Goal: Feedback & Contribution: Leave review/rating

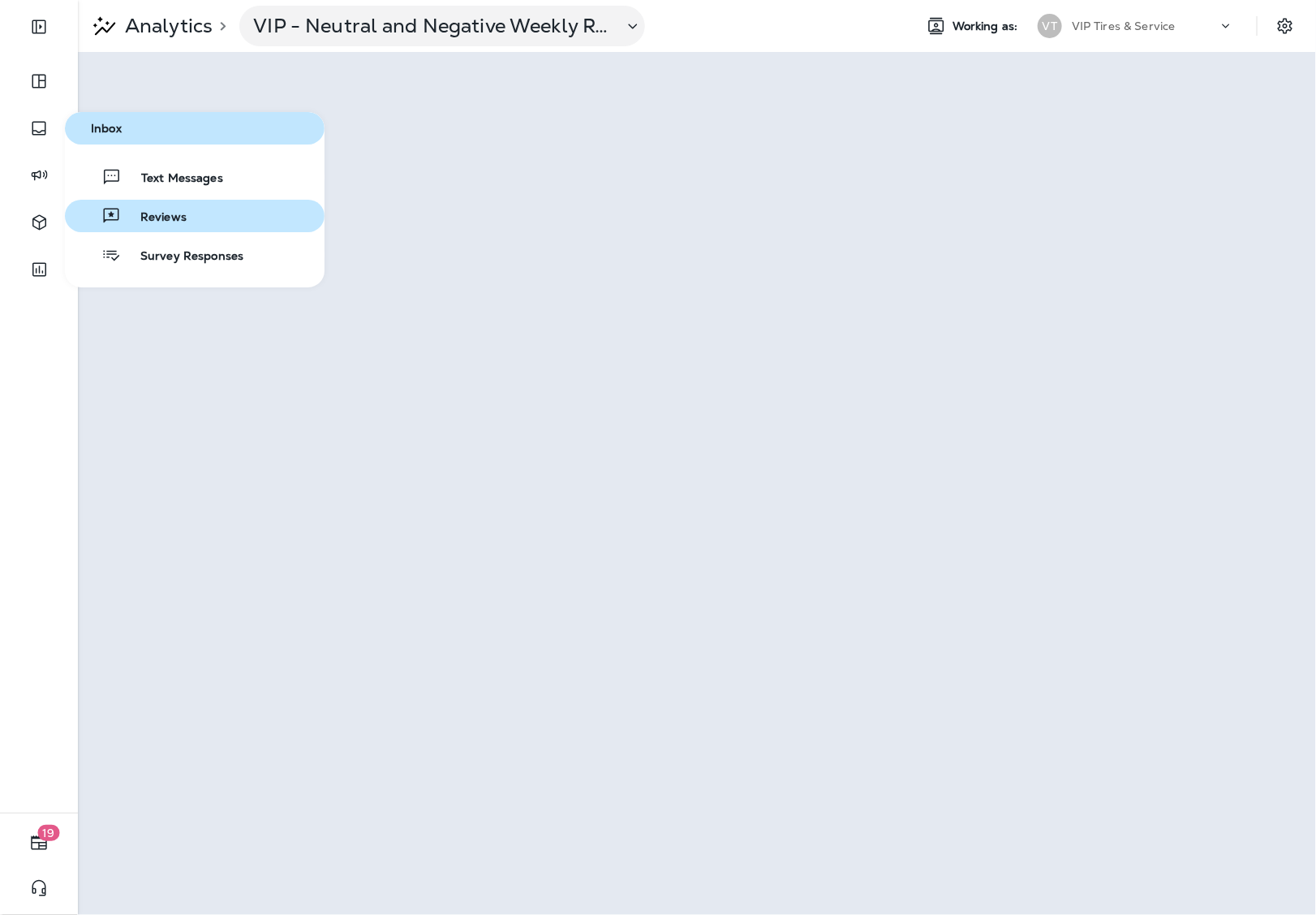
click at [148, 213] on span "Reviews" at bounding box center [154, 218] width 66 height 16
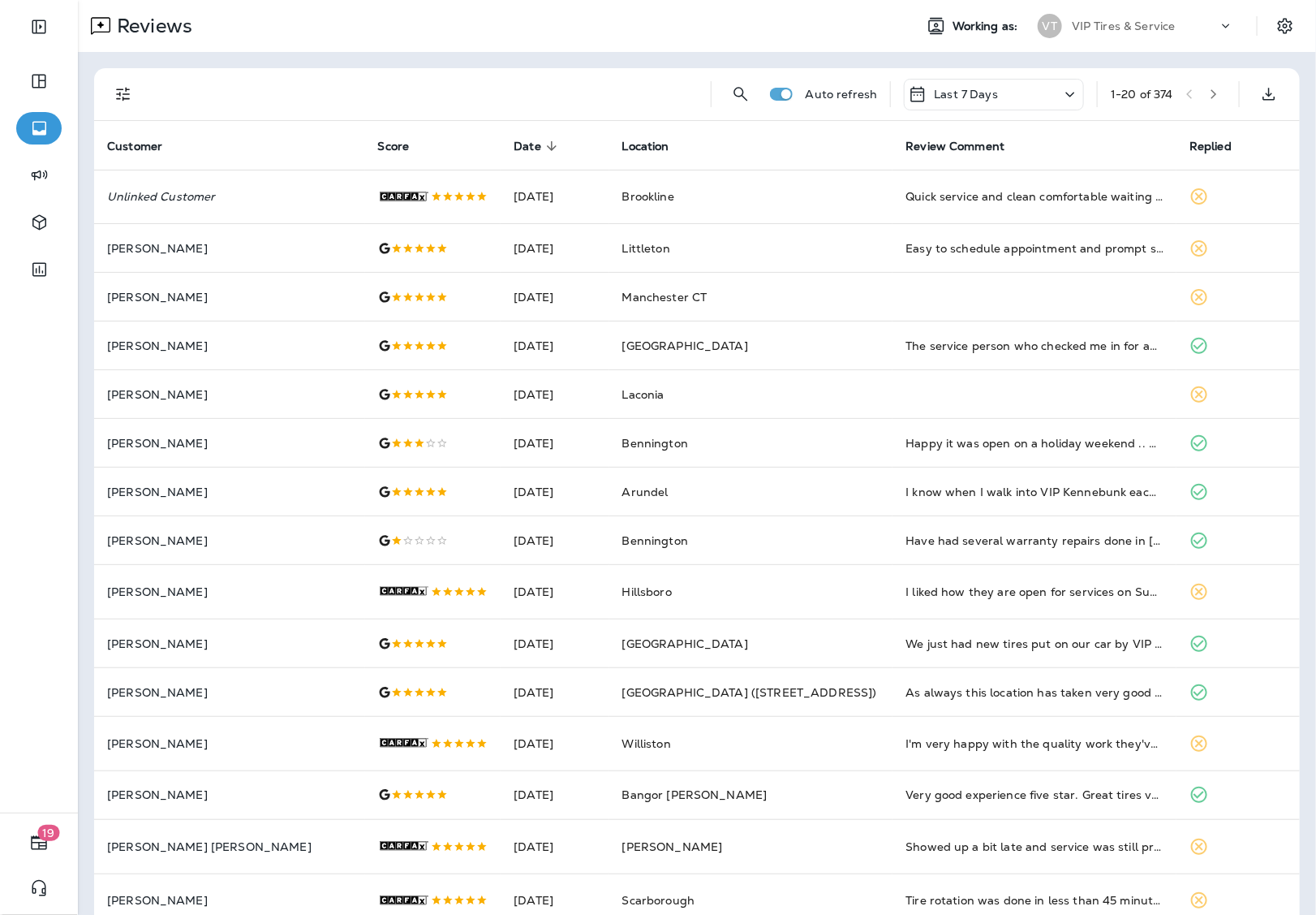
click at [1012, 95] on div "Last 7 Days" at bounding box center [993, 94] width 180 height 32
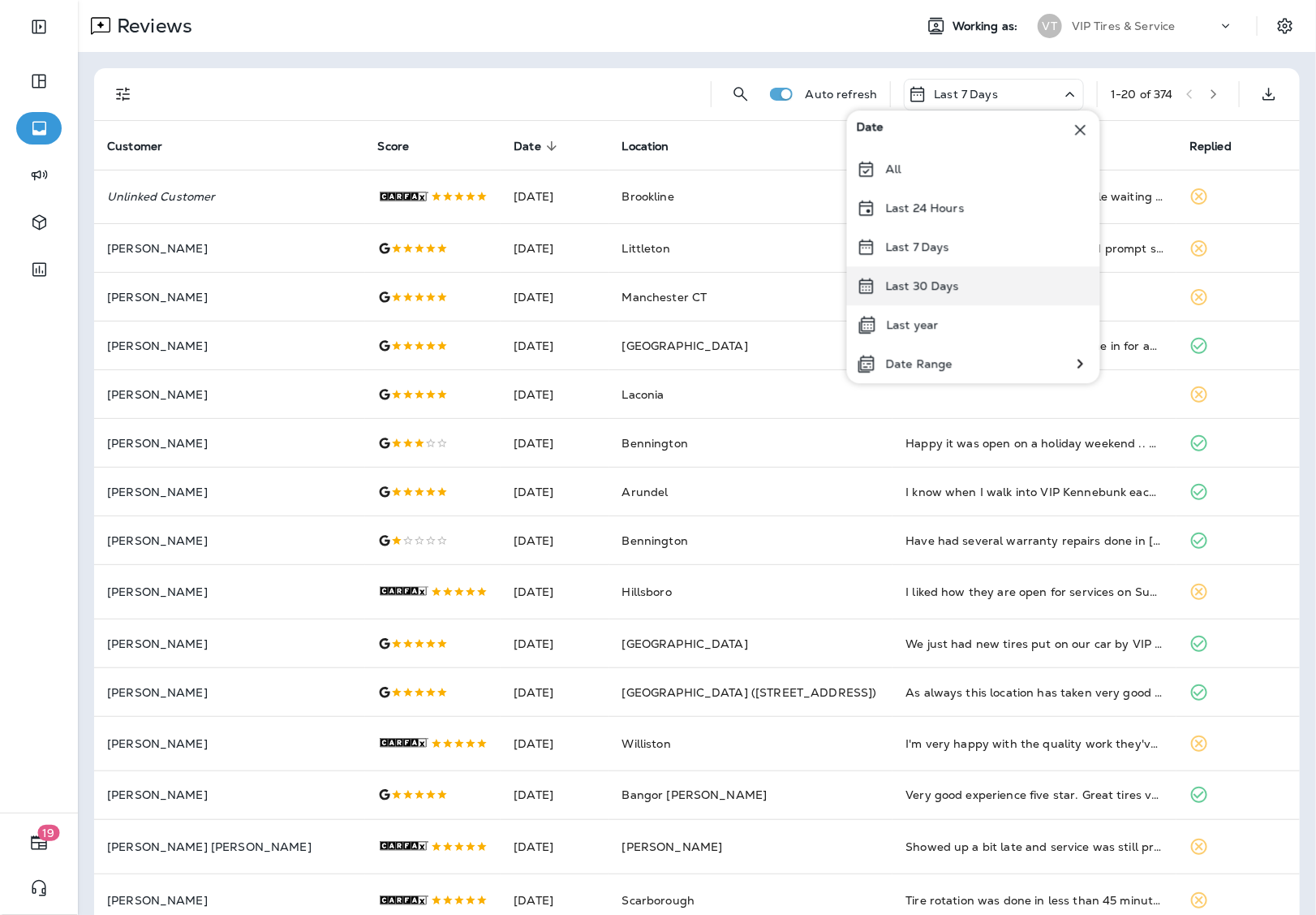
click at [952, 286] on p "Last 30 Days" at bounding box center [923, 285] width 74 height 13
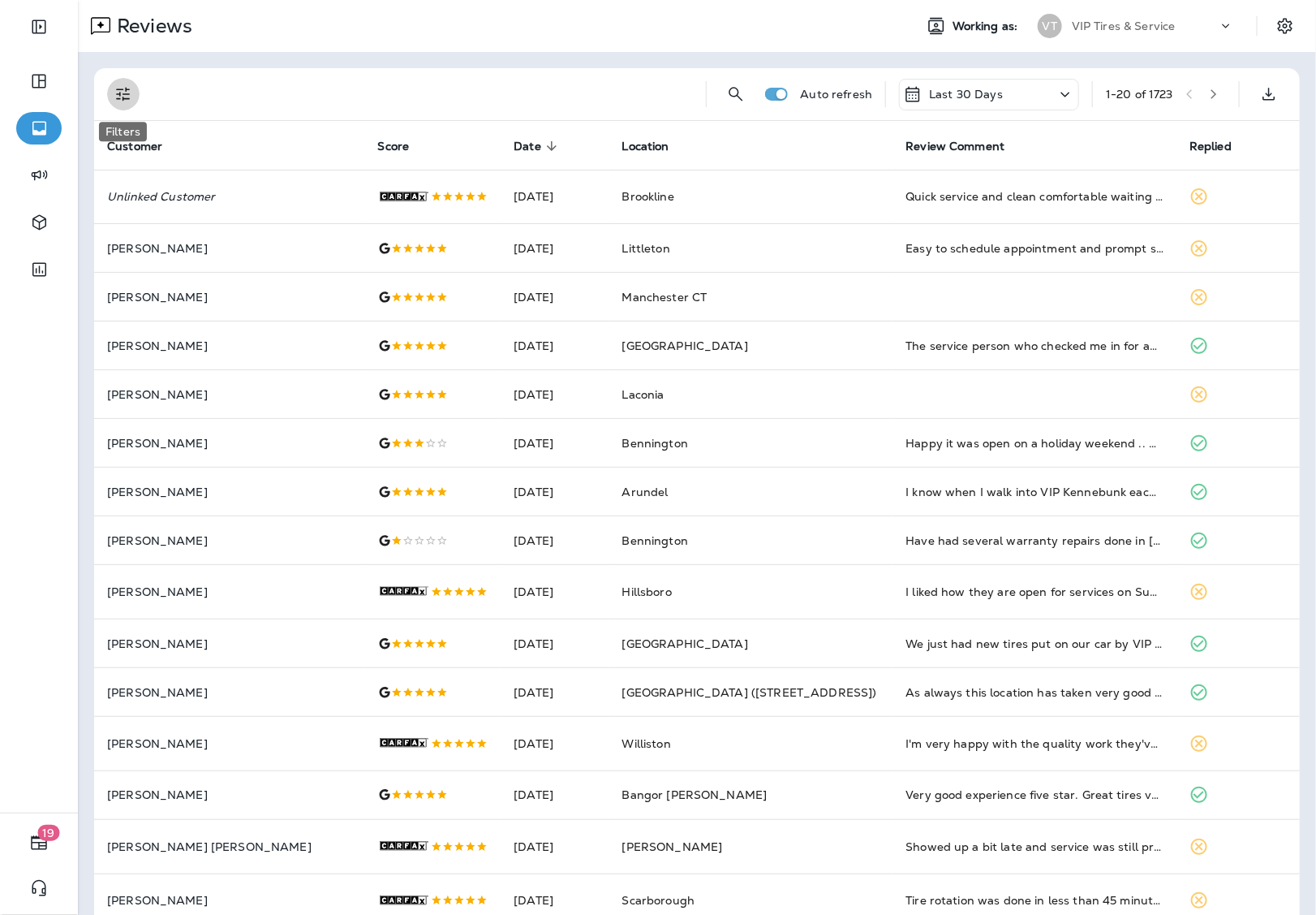
click at [127, 94] on icon "Filters" at bounding box center [122, 94] width 14 height 14
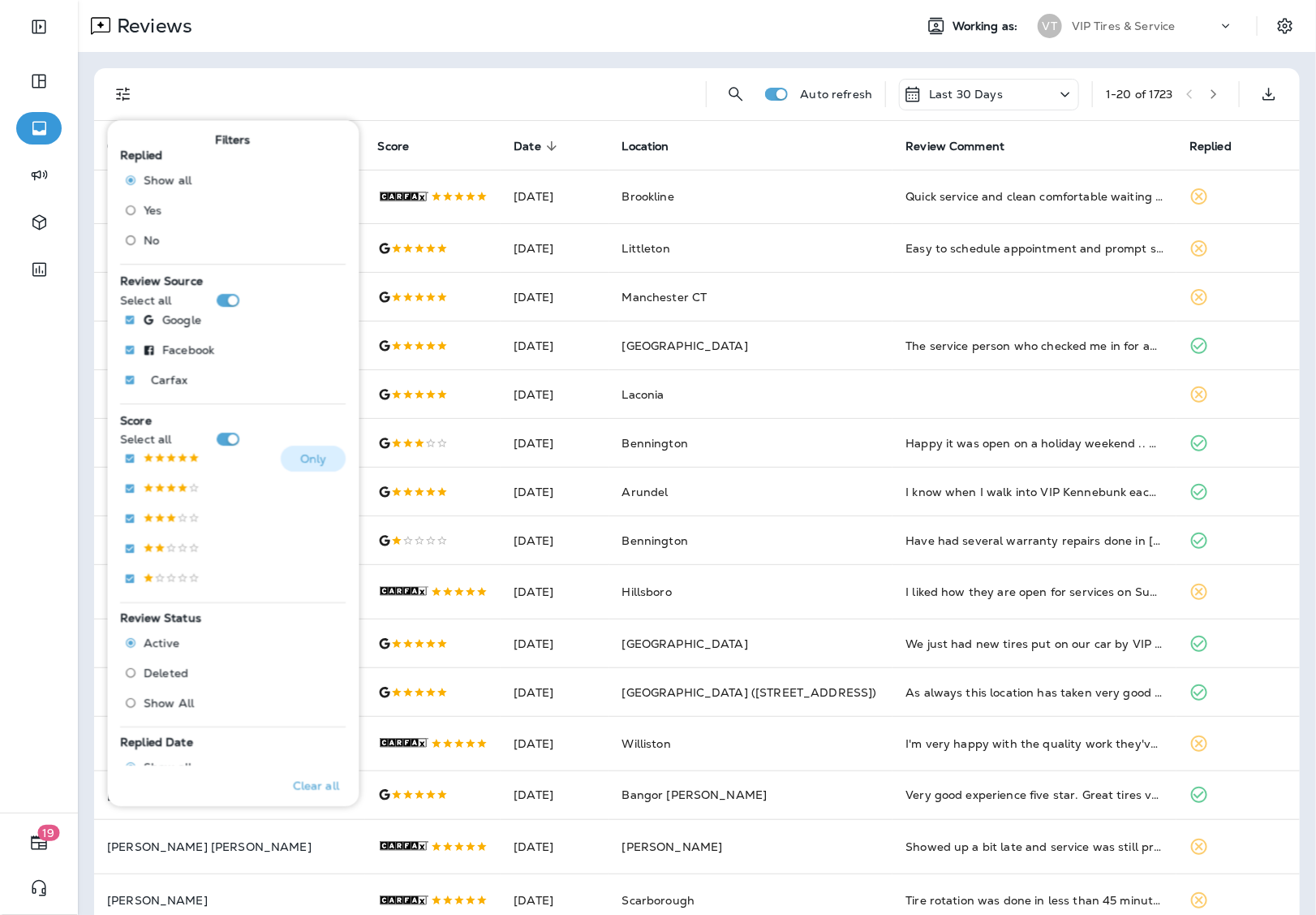
click at [163, 452] on p at bounding box center [172, 459] width 57 height 14
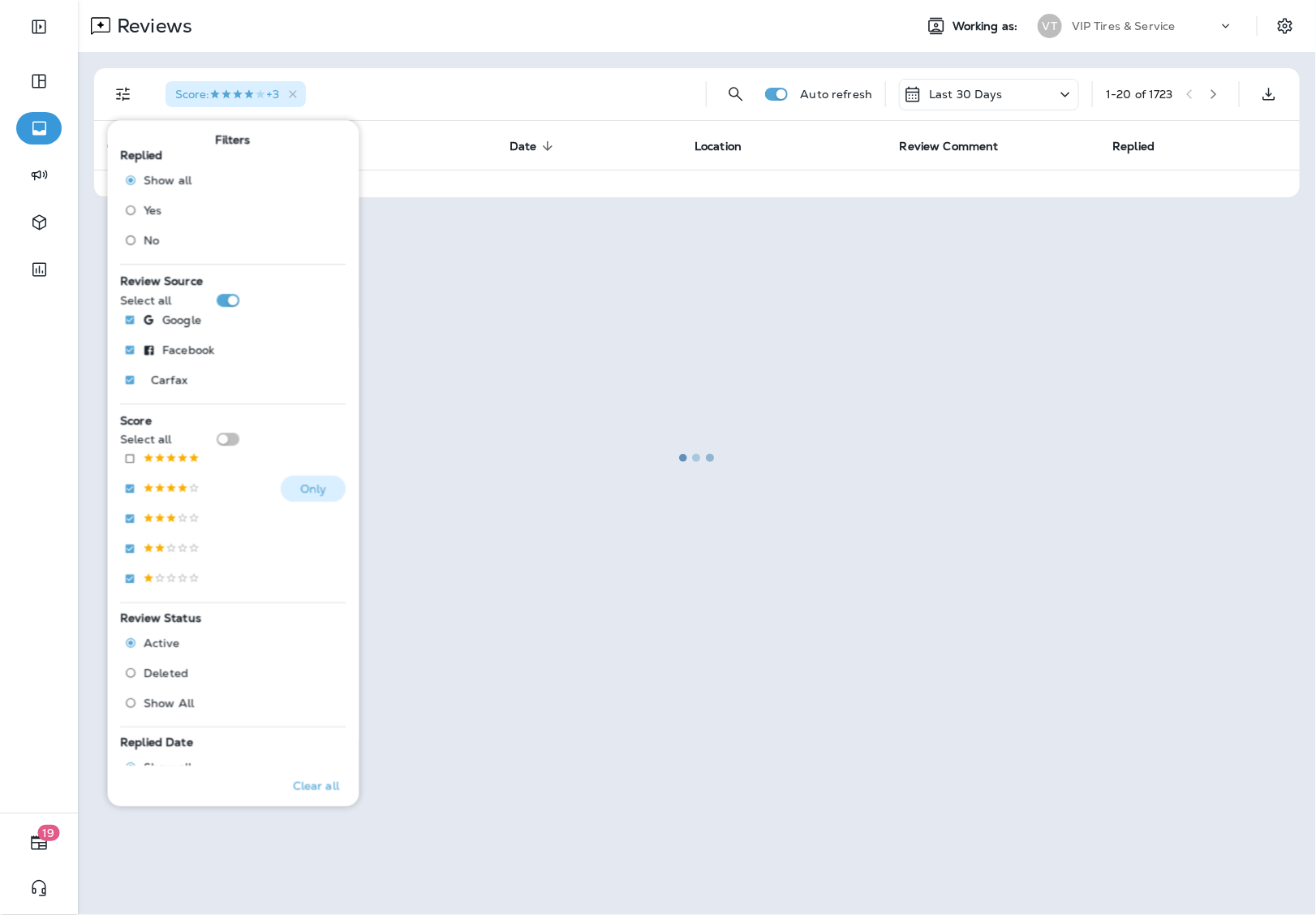
click at [155, 494] on p at bounding box center [172, 488] width 57 height 14
click at [420, 86] on div "Score : +2" at bounding box center [422, 94] width 540 height 52
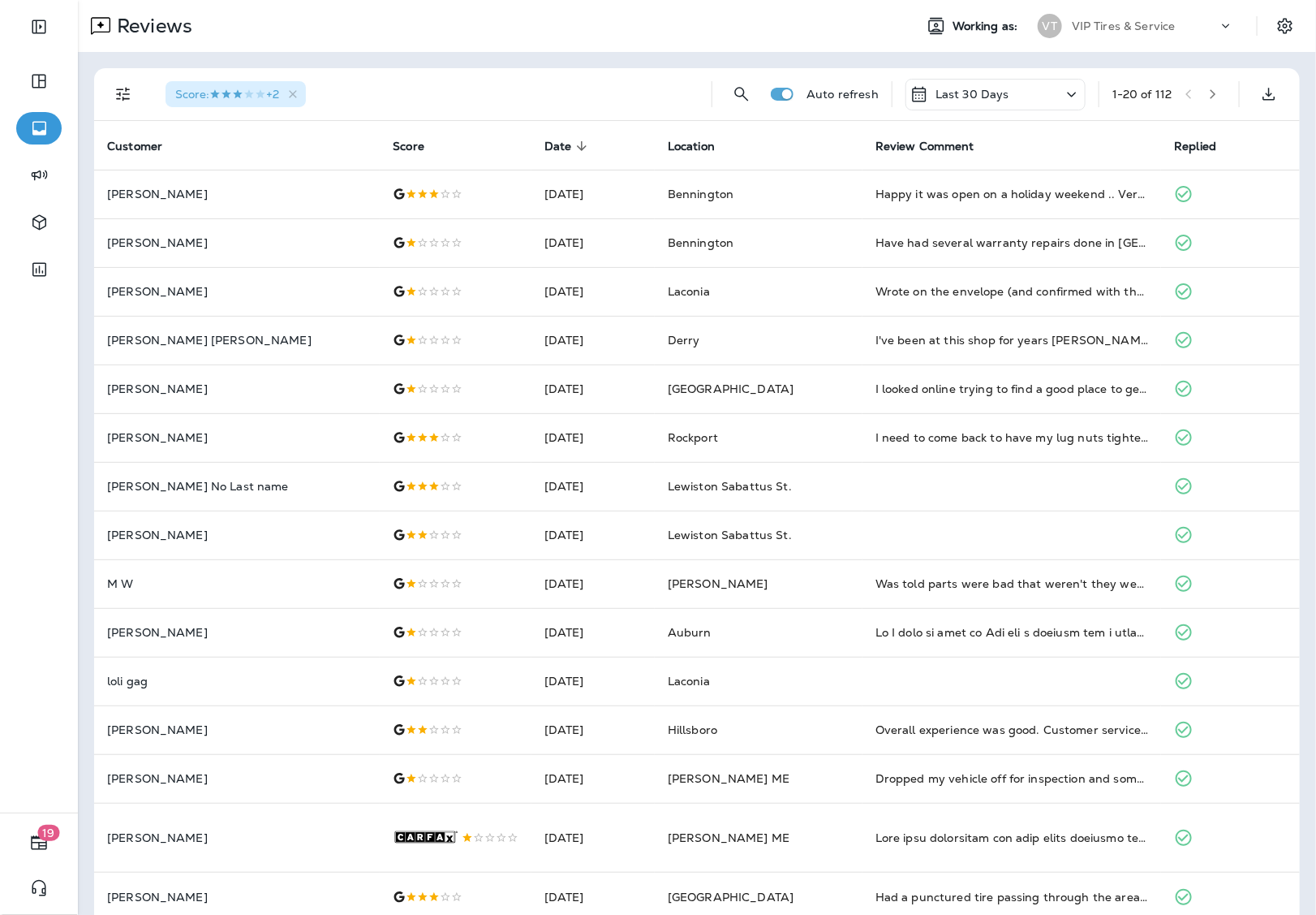
click at [1207, 93] on icon "button" at bounding box center [1213, 94] width 11 height 11
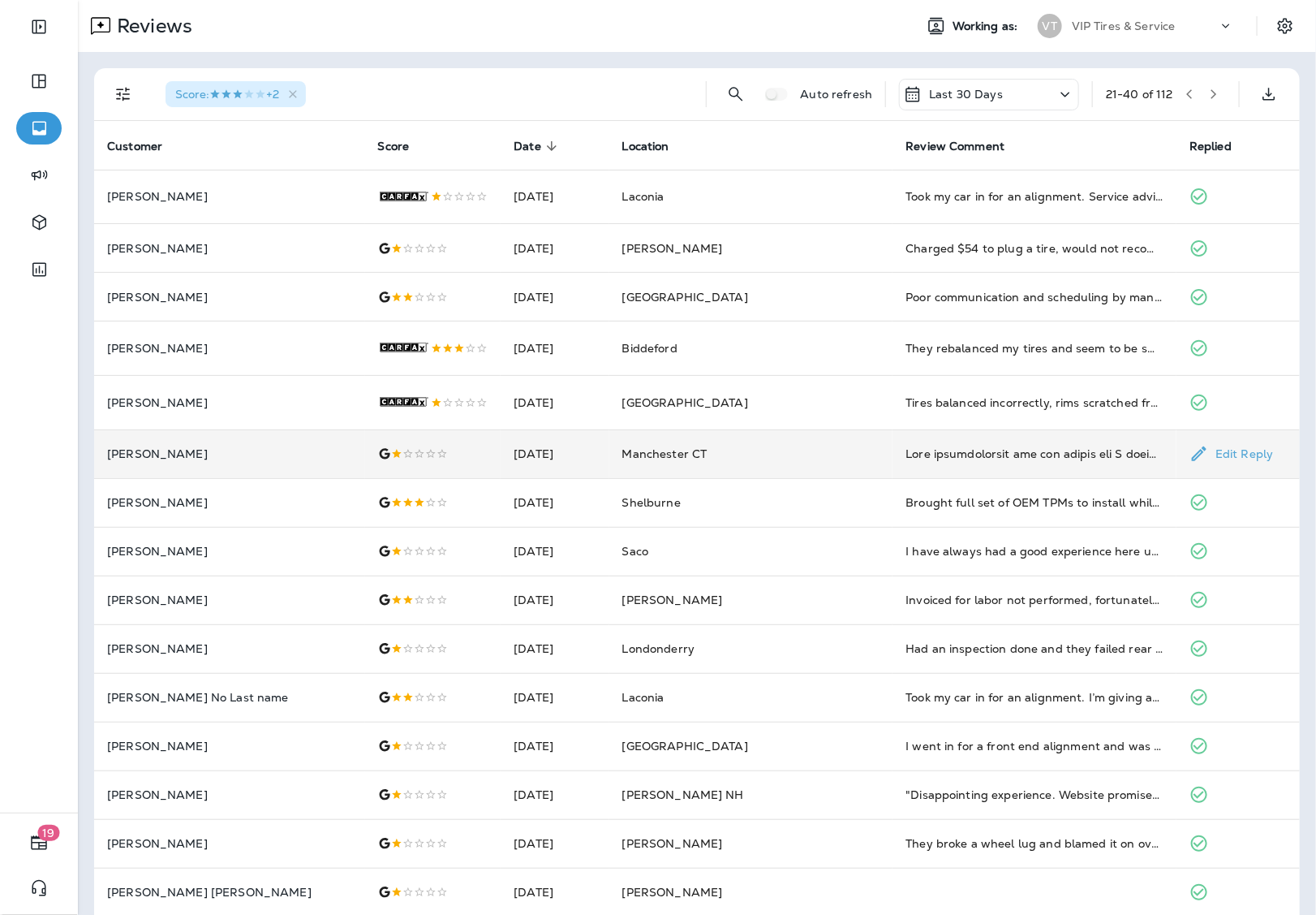
click at [209, 460] on p "[PERSON_NAME]" at bounding box center [229, 453] width 245 height 13
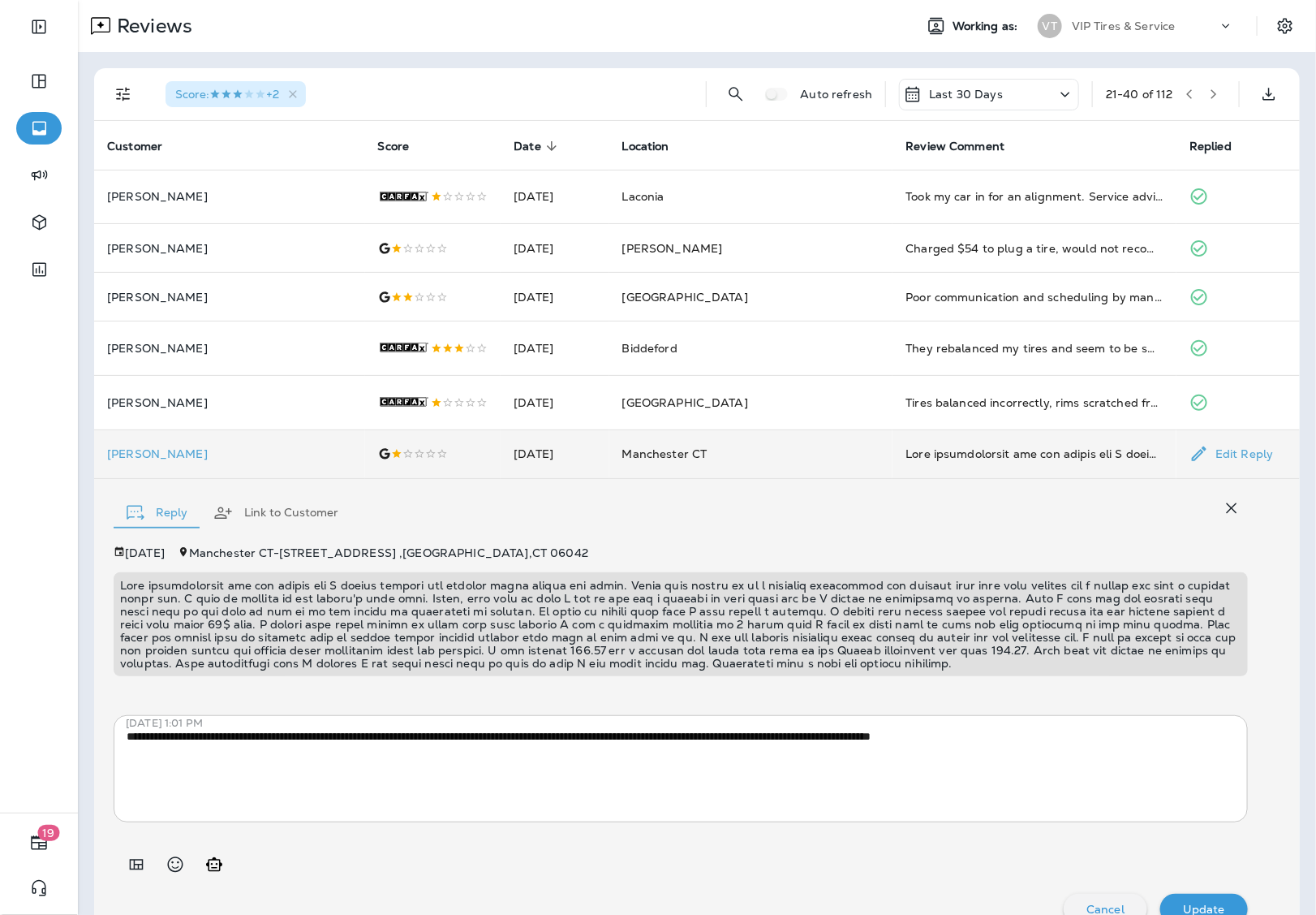
scroll to position [90, 0]
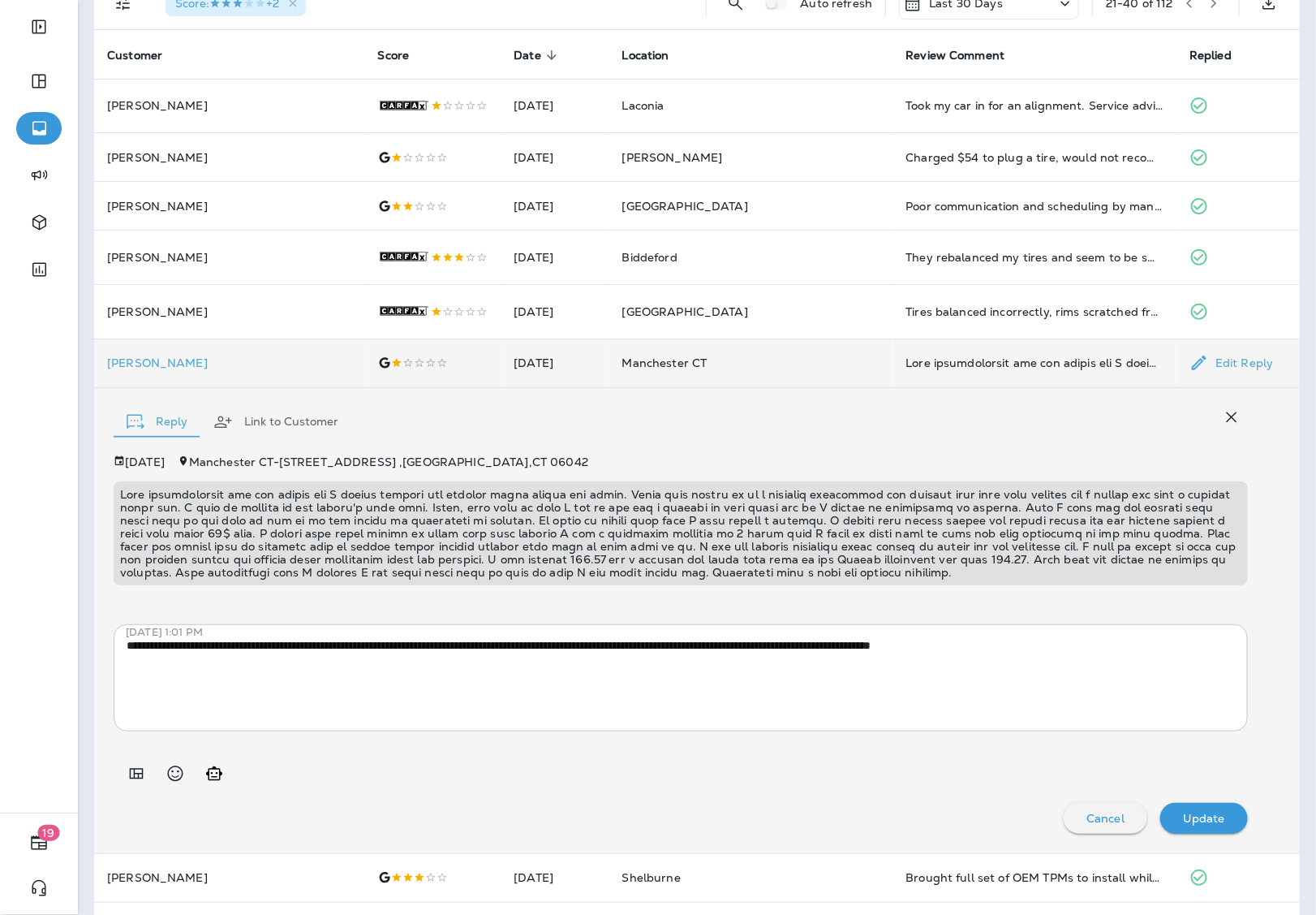
click at [510, 579] on p at bounding box center [680, 533] width 1121 height 90
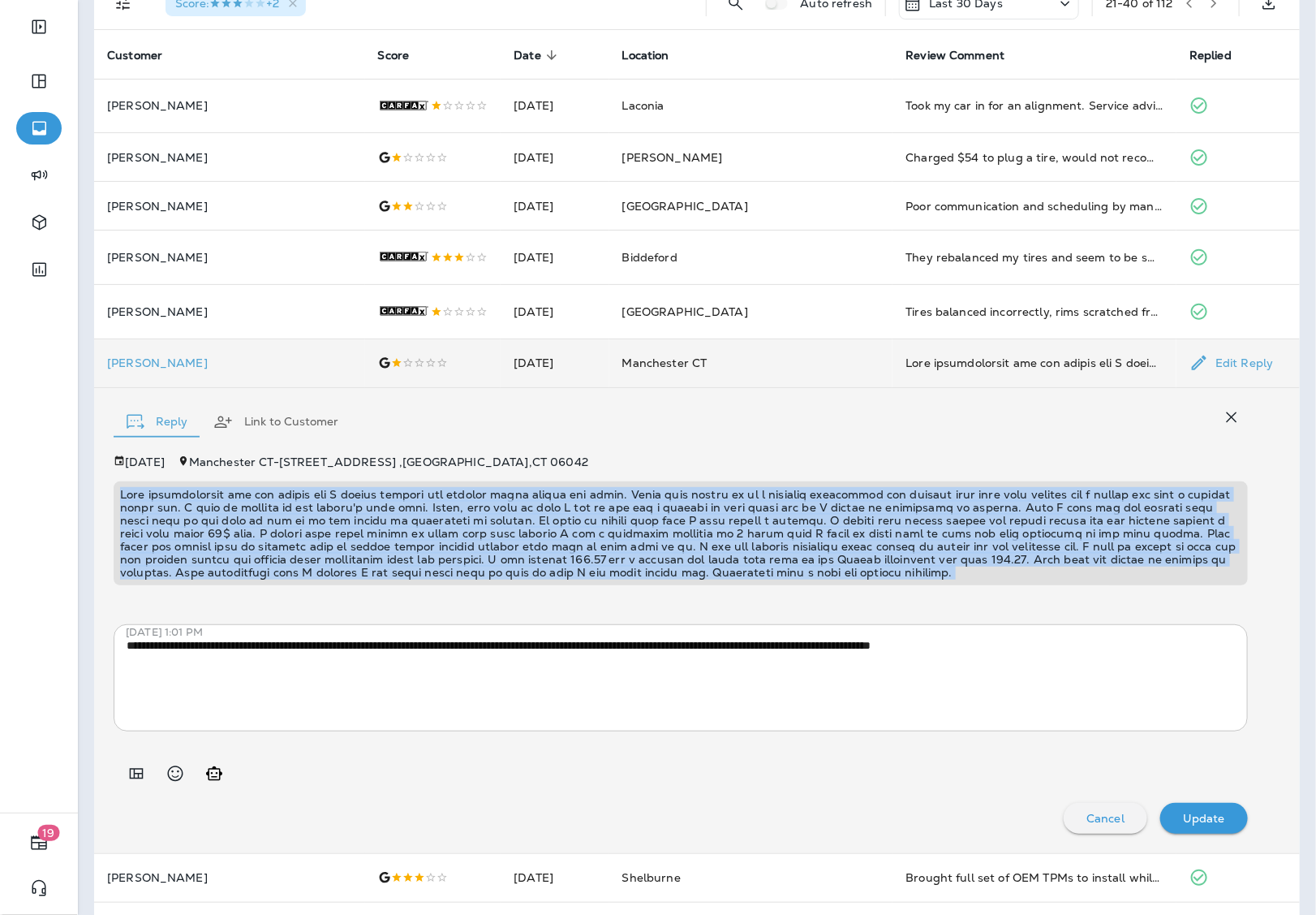
click at [510, 579] on p at bounding box center [680, 533] width 1121 height 90
copy p "This establishment has new owners and I really thought the service would remain…"
click at [1064, 718] on textarea "**********" at bounding box center [674, 677] width 1094 height 81
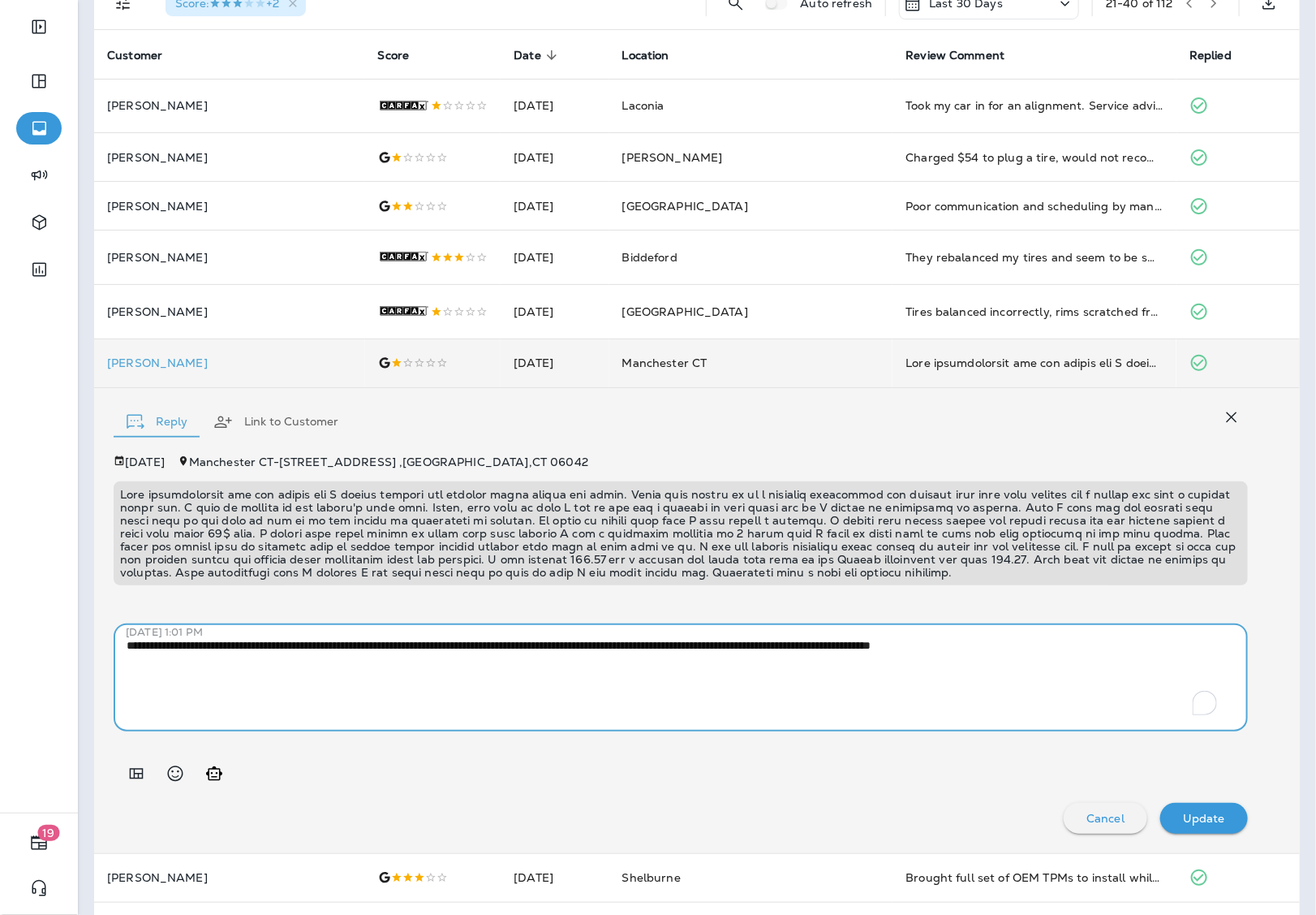
click at [1064, 718] on textarea "**********" at bounding box center [674, 677] width 1094 height 81
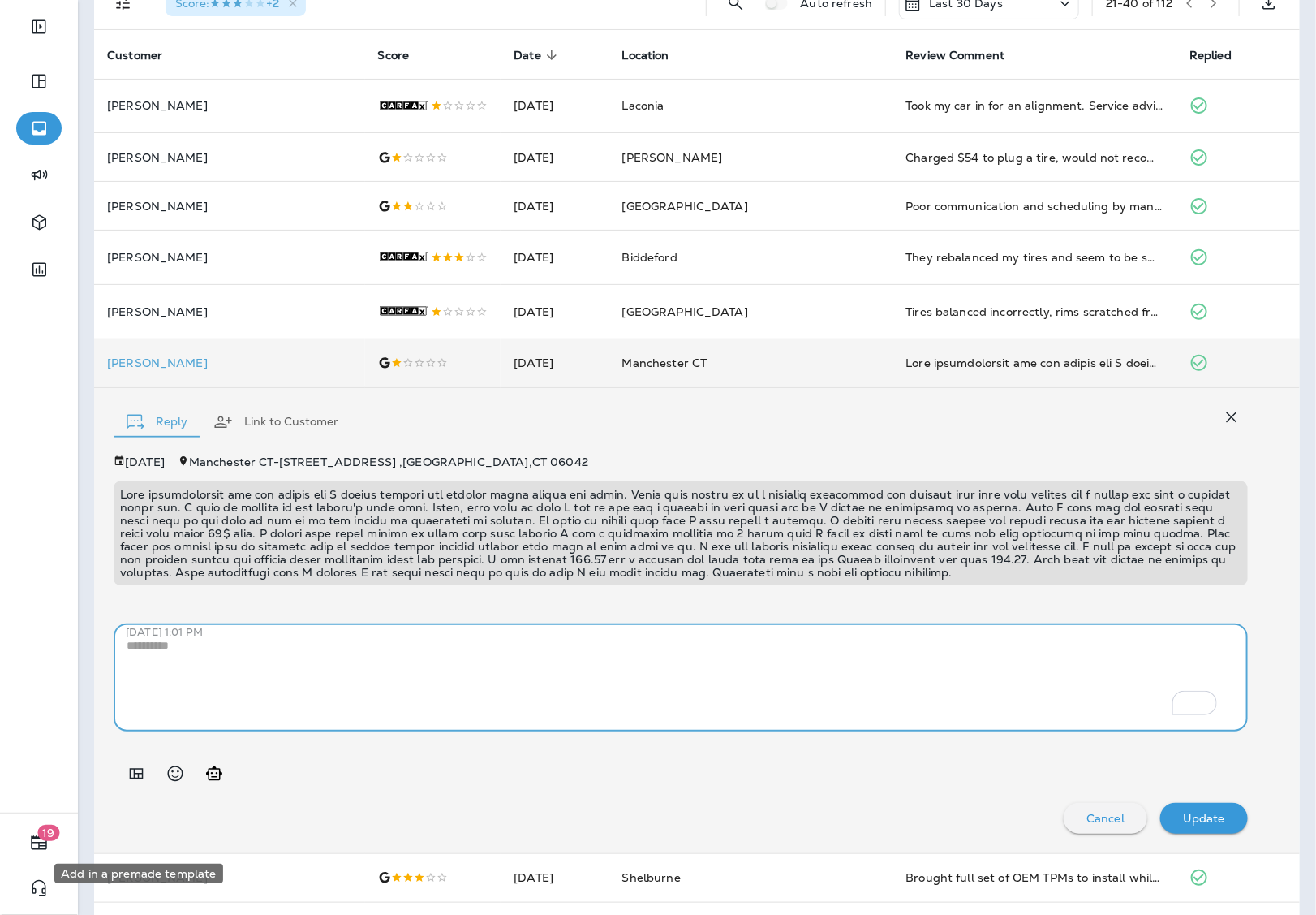
click at [140, 778] on icon "Add in a premade template" at bounding box center [136, 773] width 14 height 11
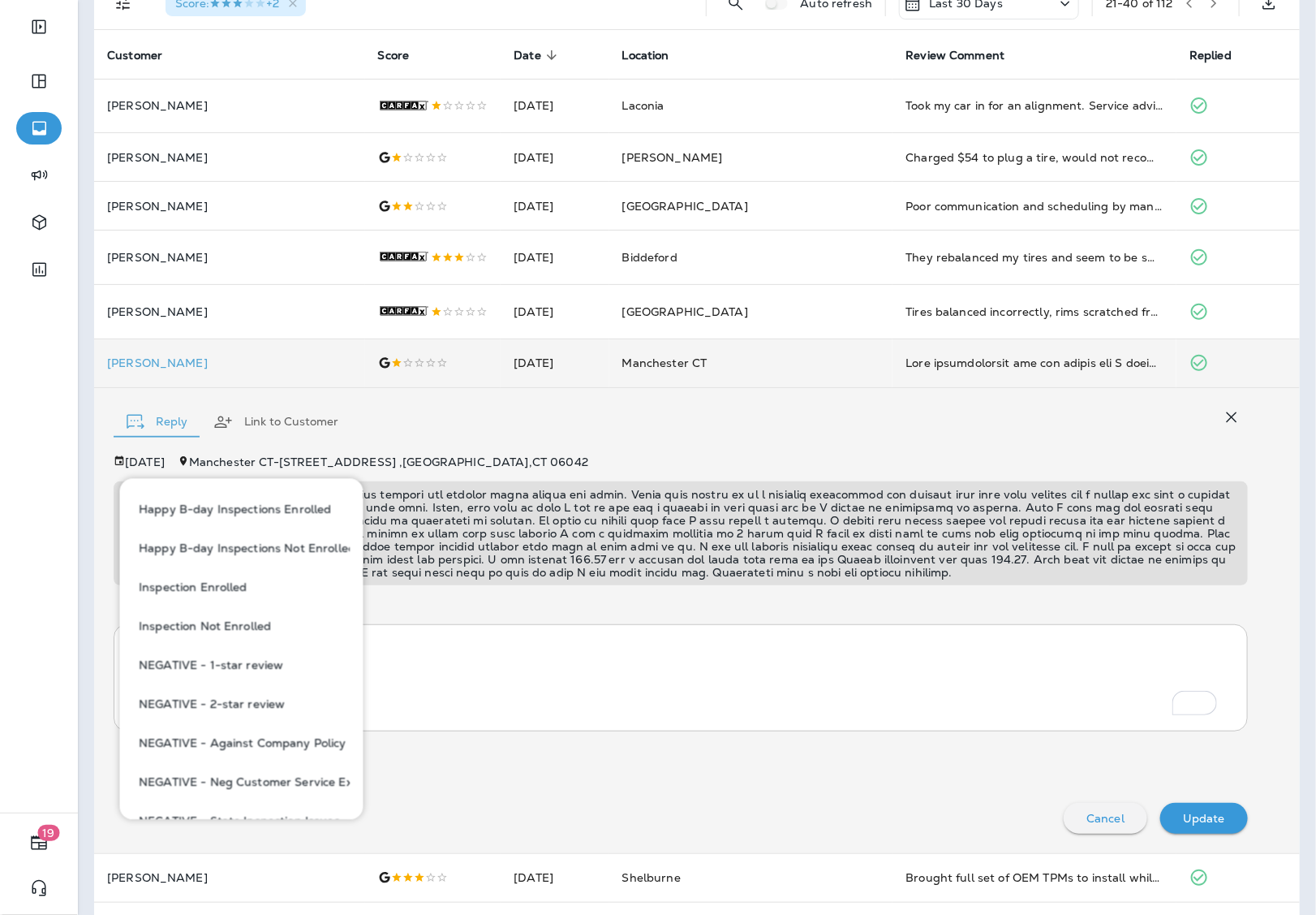
scroll to position [507, 0]
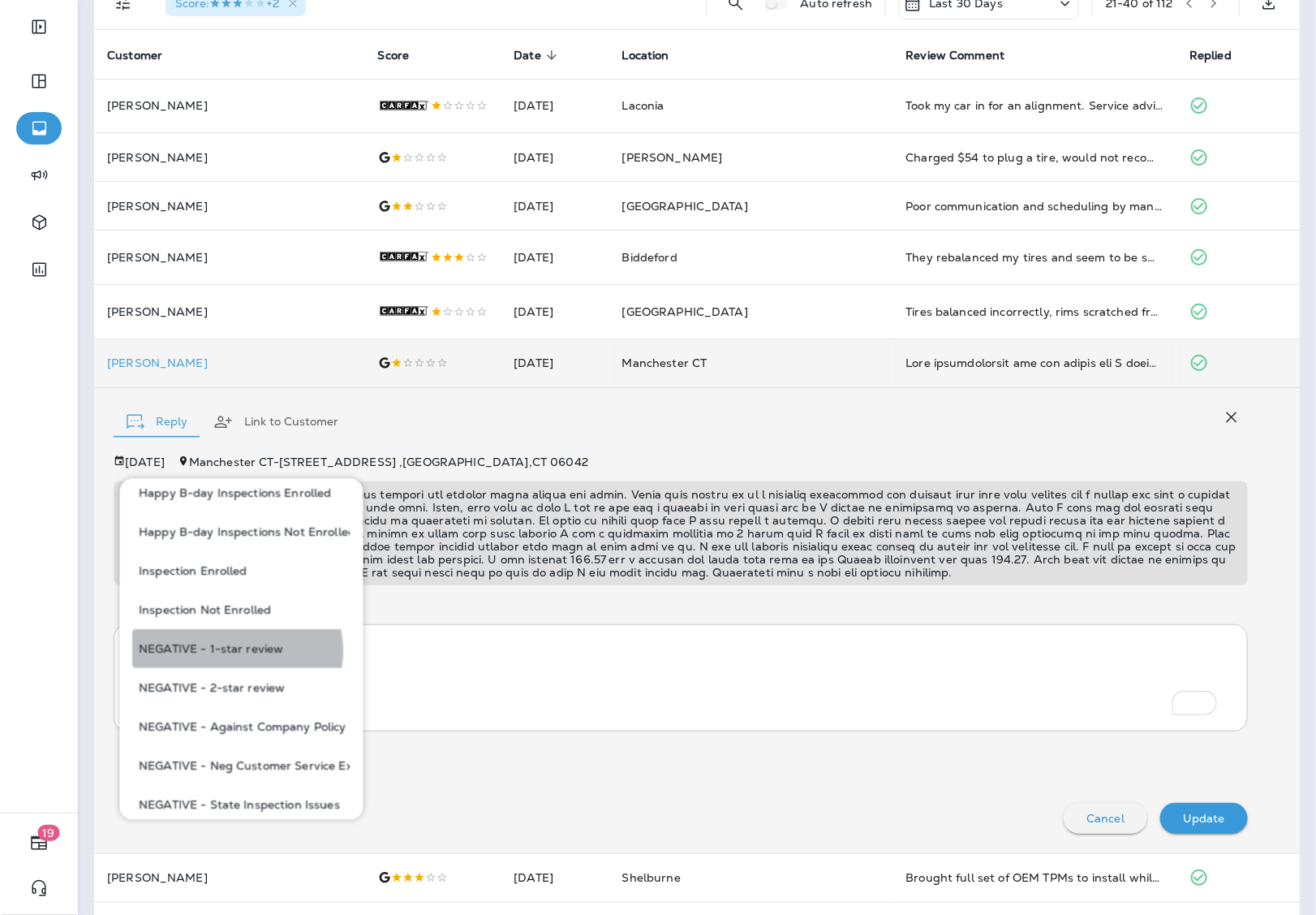
click at [235, 651] on button "NEGATIVE - 1-star review" at bounding box center [242, 648] width 218 height 39
type textarea "**********"
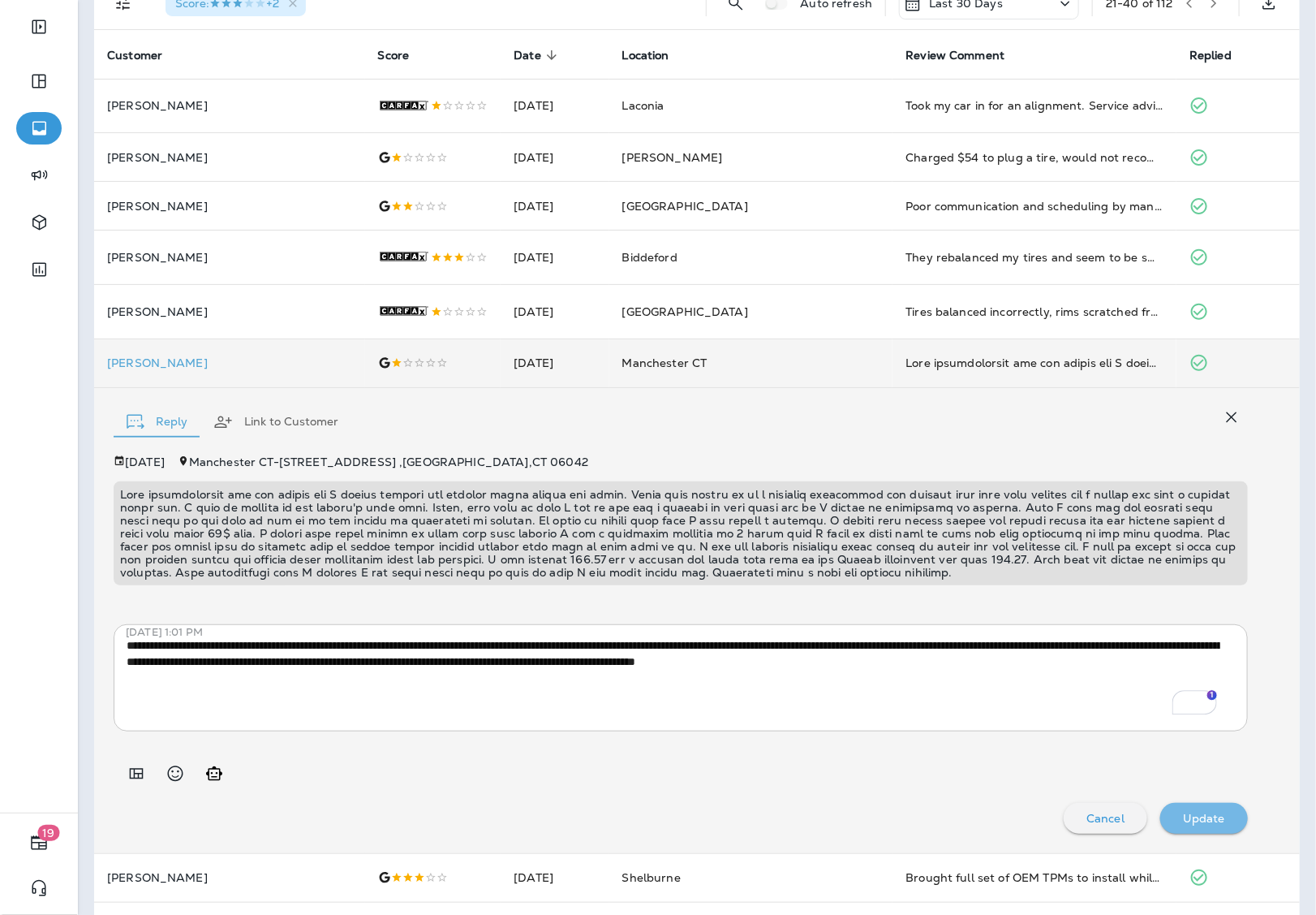
click at [1201, 810] on div "Update" at bounding box center [1204, 817] width 61 height 21
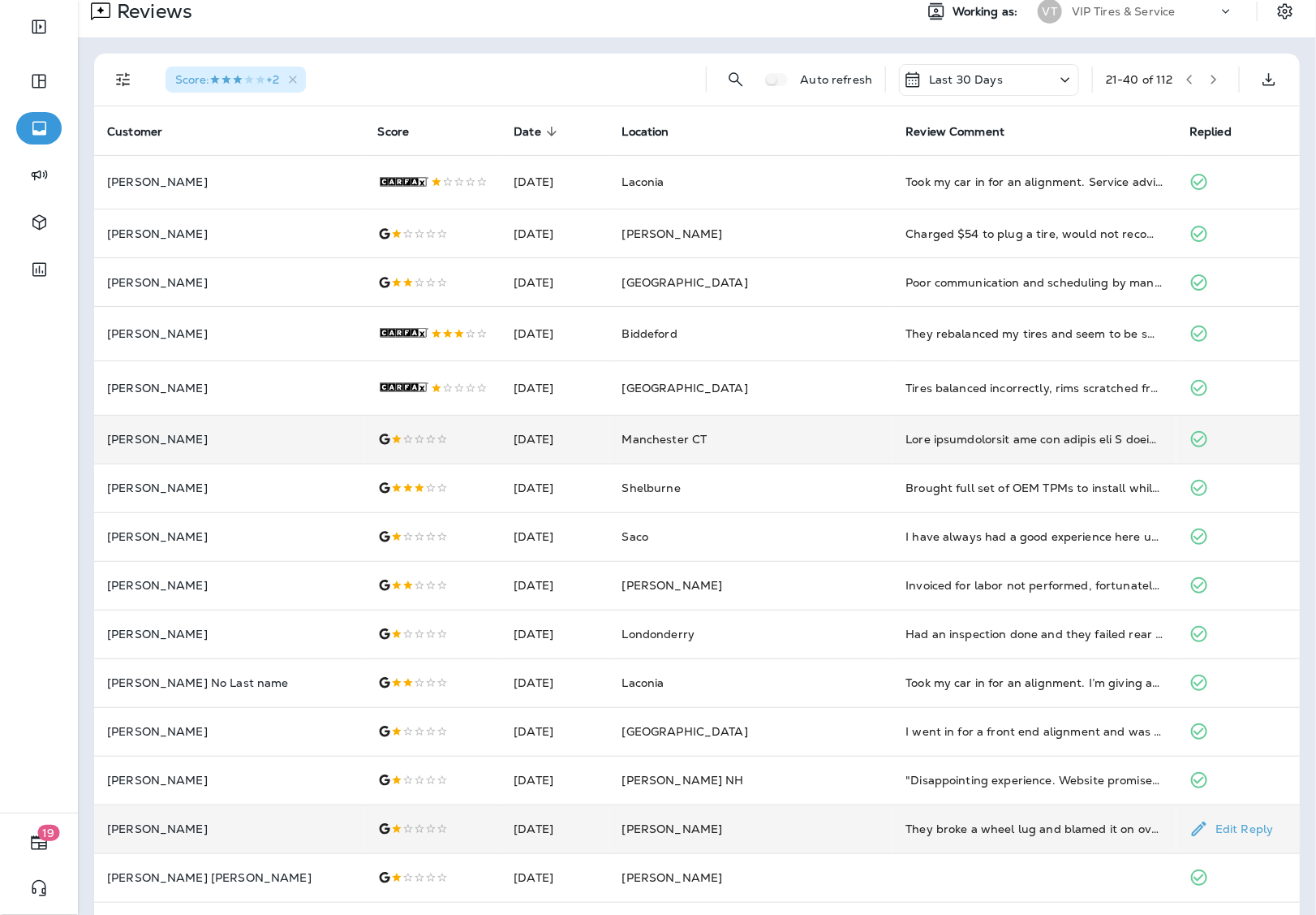
scroll to position [0, 0]
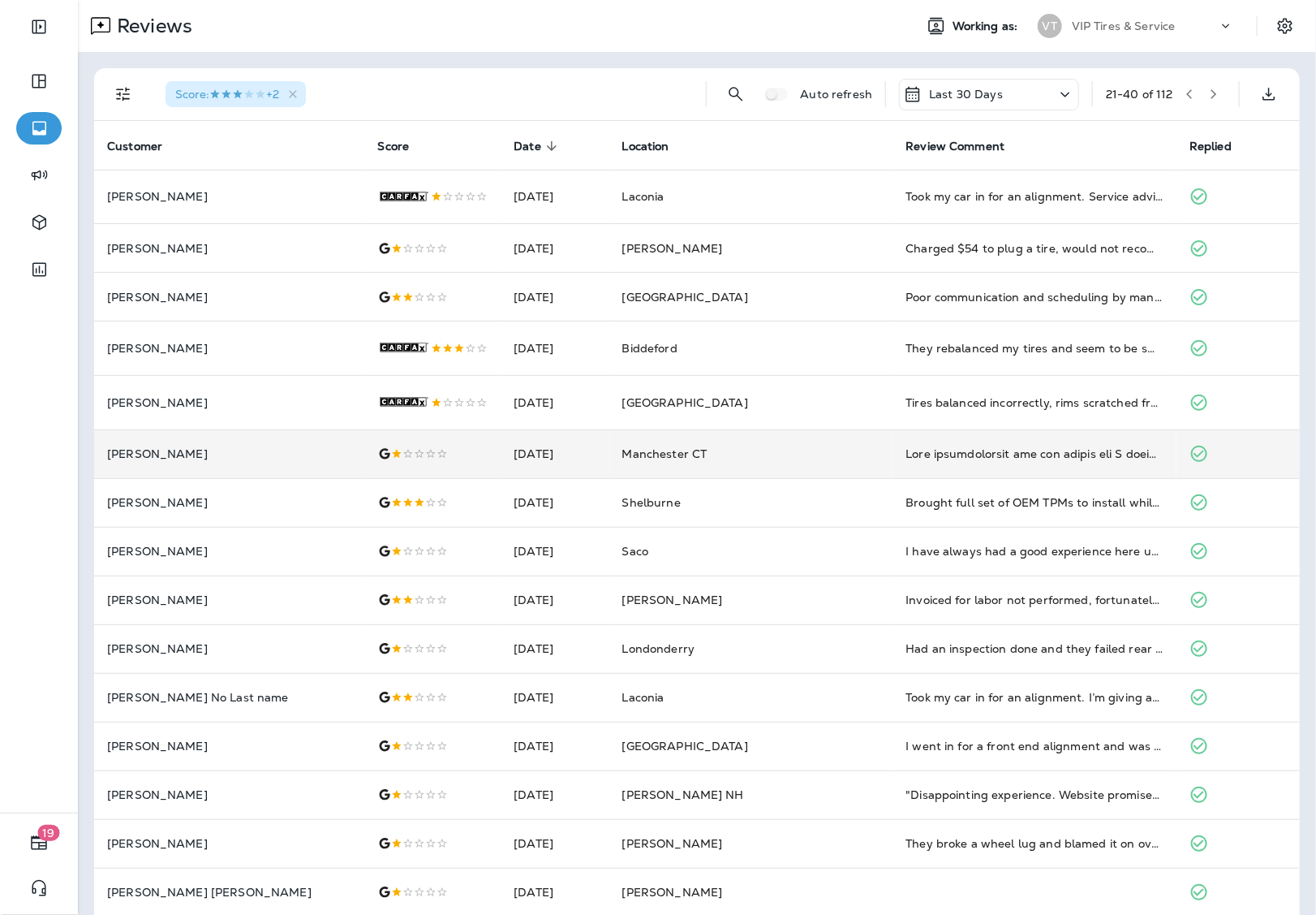
click at [1208, 91] on icon "button" at bounding box center [1214, 94] width 11 height 11
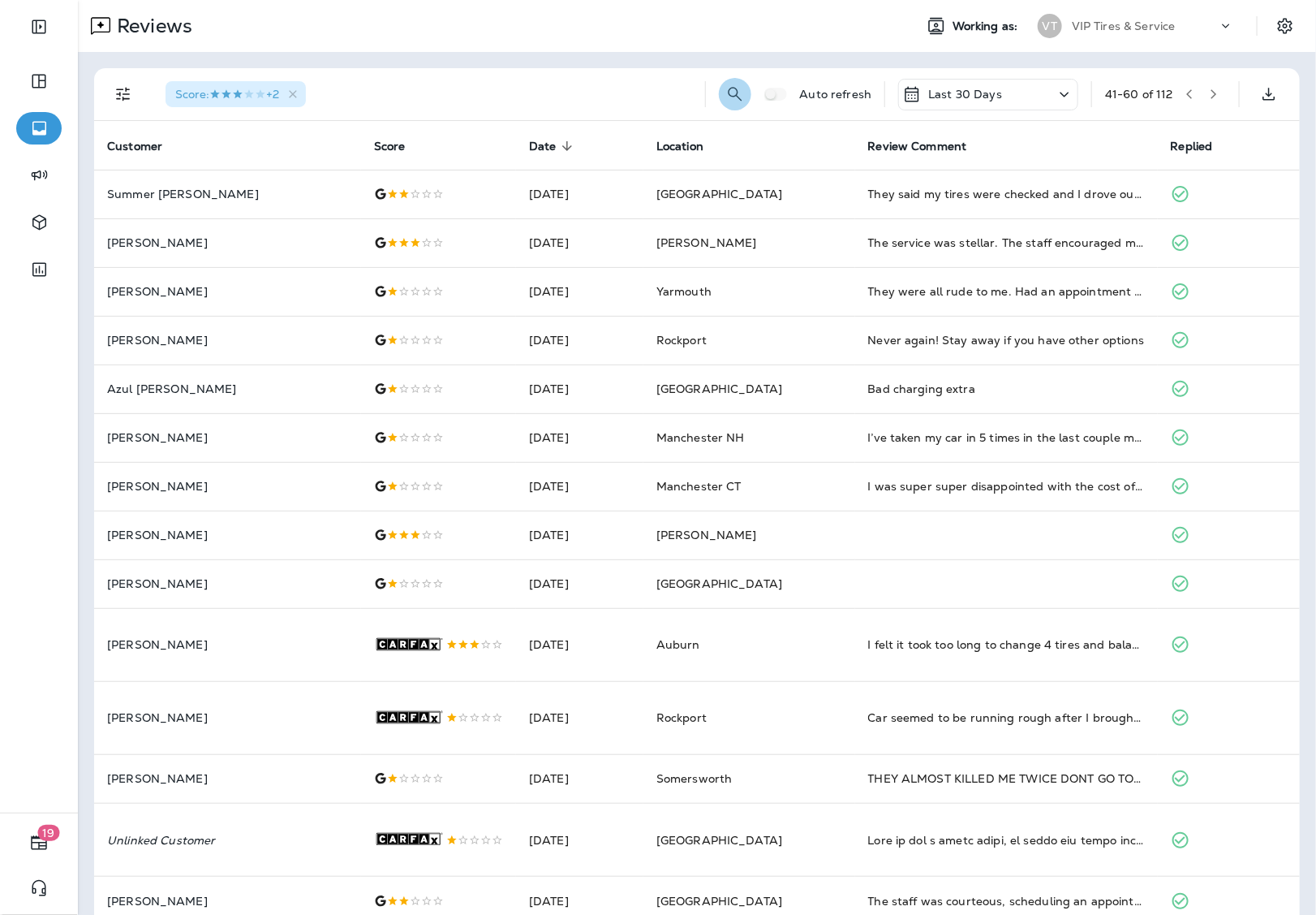
click at [726, 93] on icon "Search Reviews" at bounding box center [735, 93] width 19 height 19
type input "***"
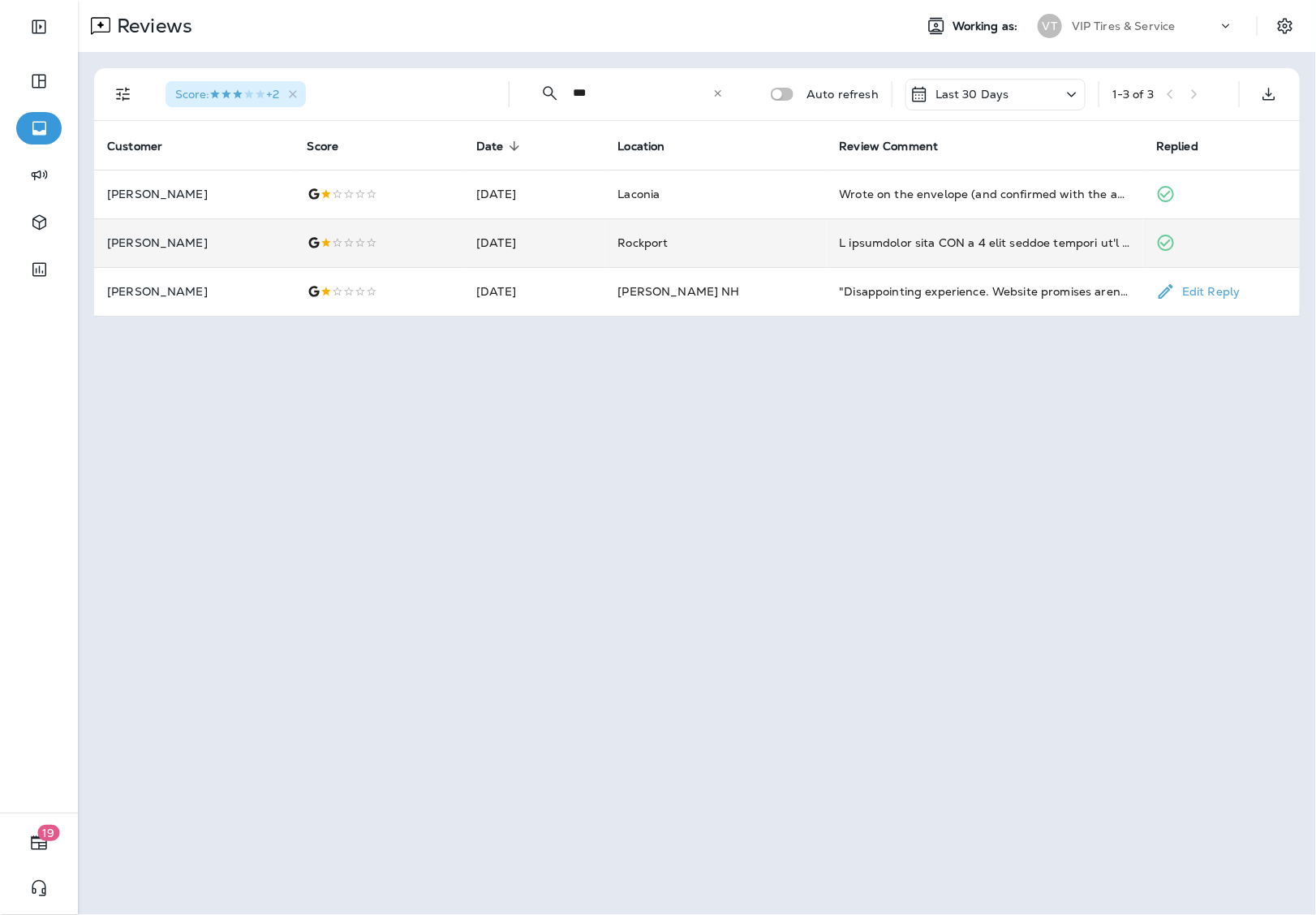
click at [142, 236] on p "[PERSON_NAME]" at bounding box center [194, 242] width 175 height 13
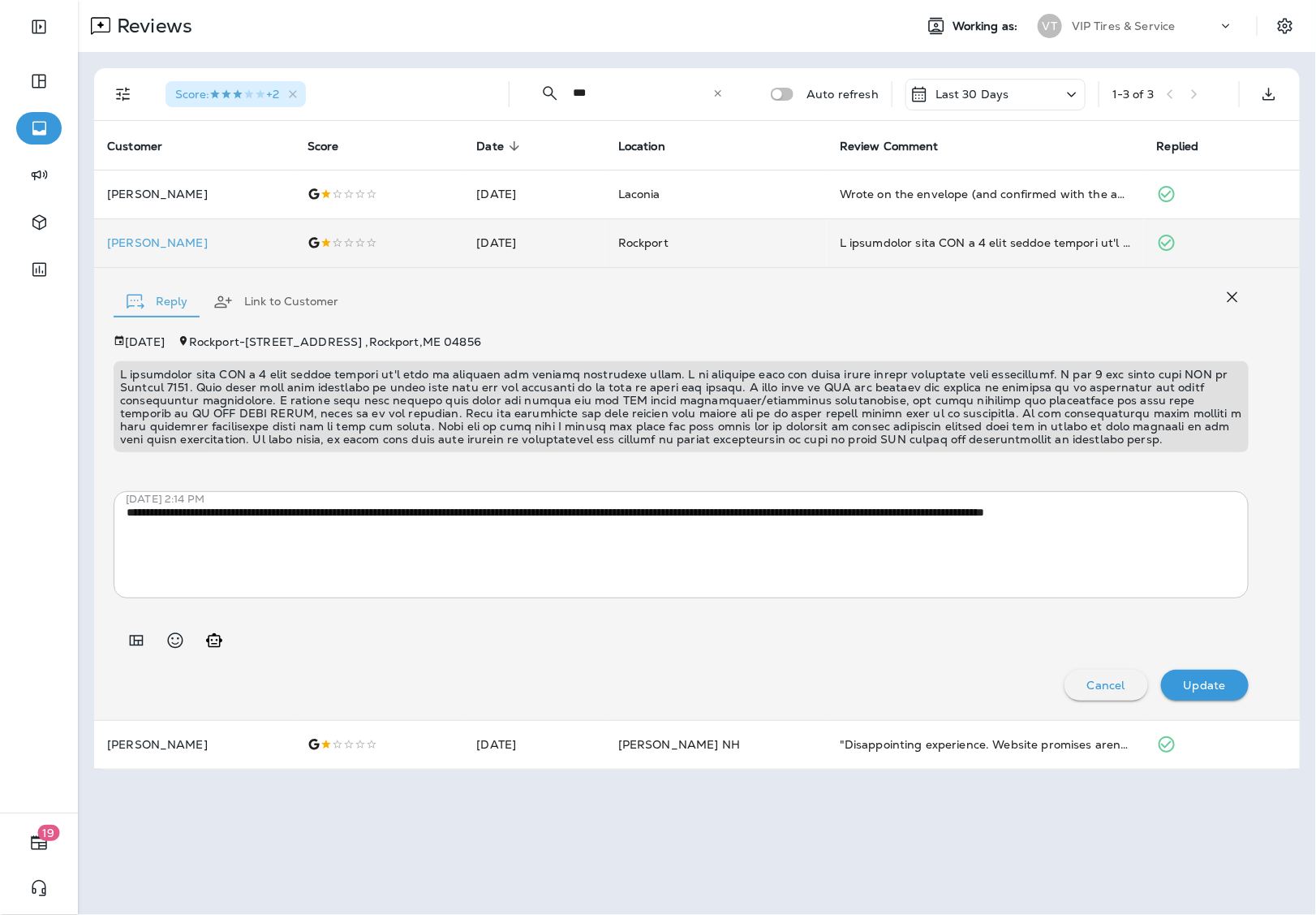
click at [414, 416] on p at bounding box center [681, 406] width 1122 height 78
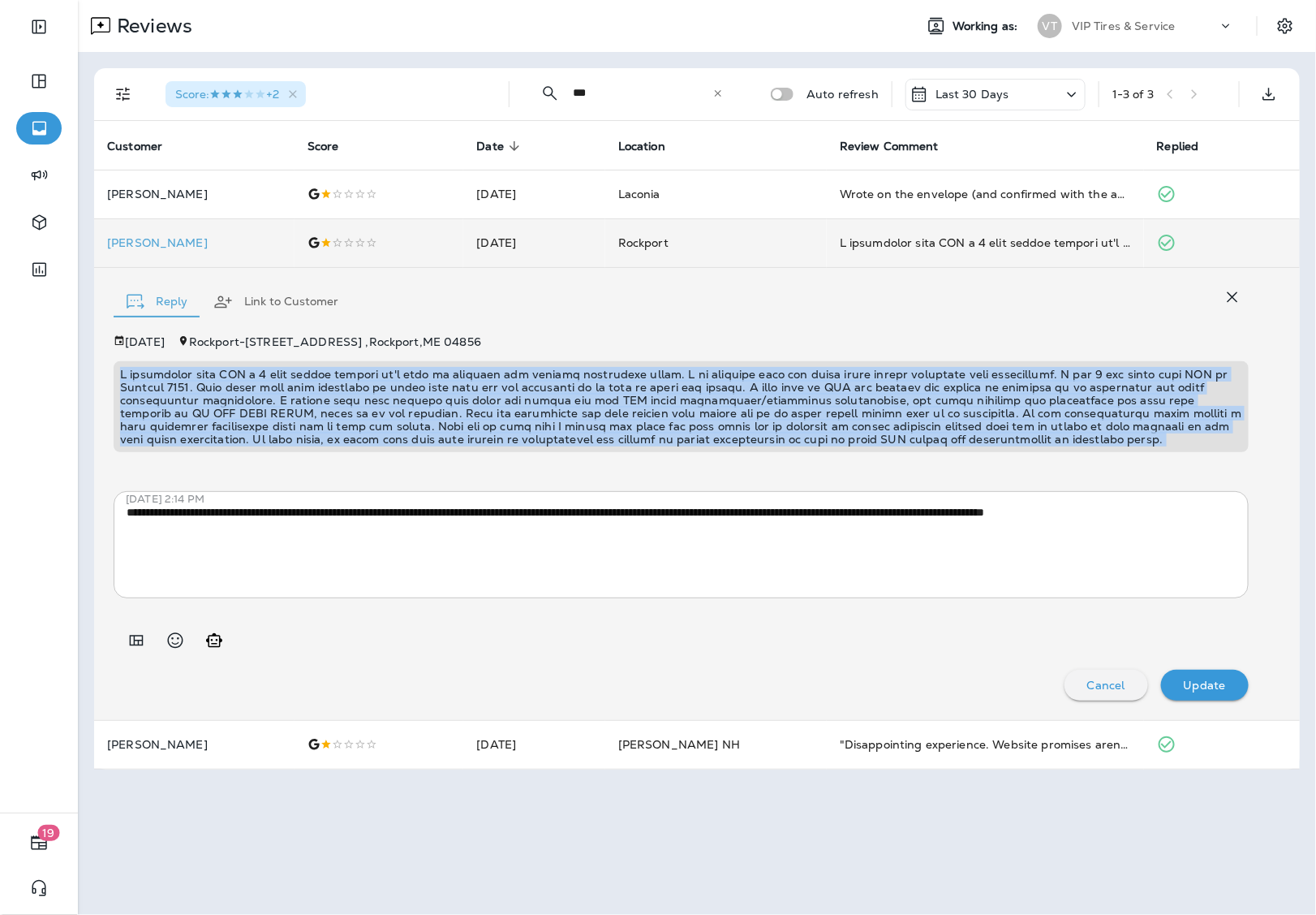
click at [414, 416] on p at bounding box center [681, 406] width 1122 height 78
copy p "I previously gave VIP a 5 star review because it's easy to schedule and usually…"
